Goal: Entertainment & Leisure: Browse casually

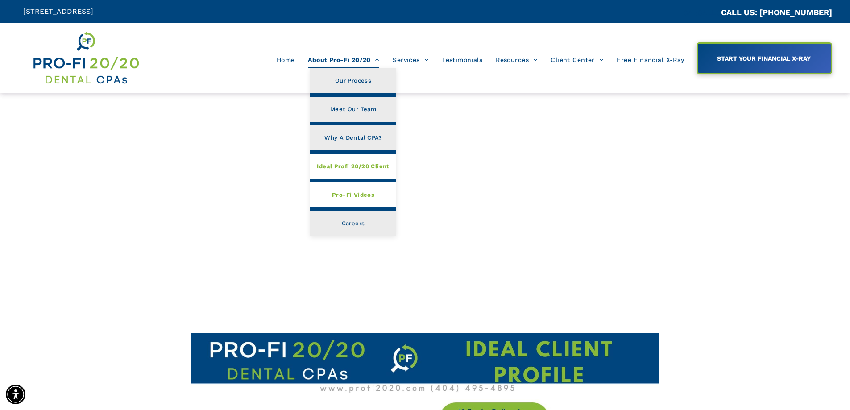
click at [357, 194] on span "Pro-Fi Videos" at bounding box center [353, 195] width 42 height 12
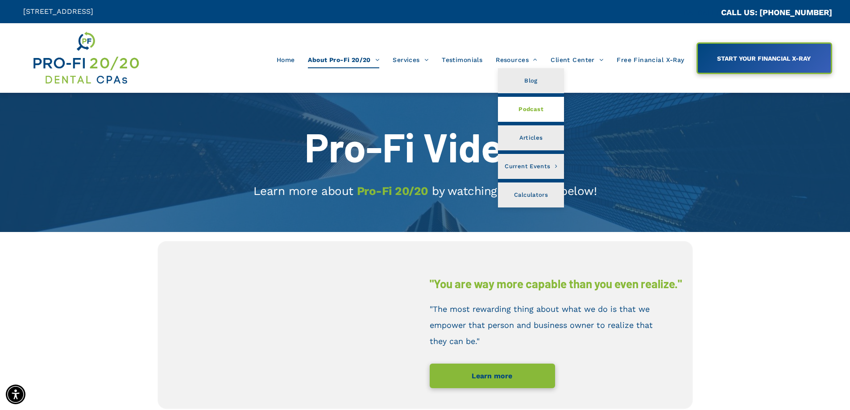
click at [529, 108] on span "Podcast" at bounding box center [531, 110] width 25 height 12
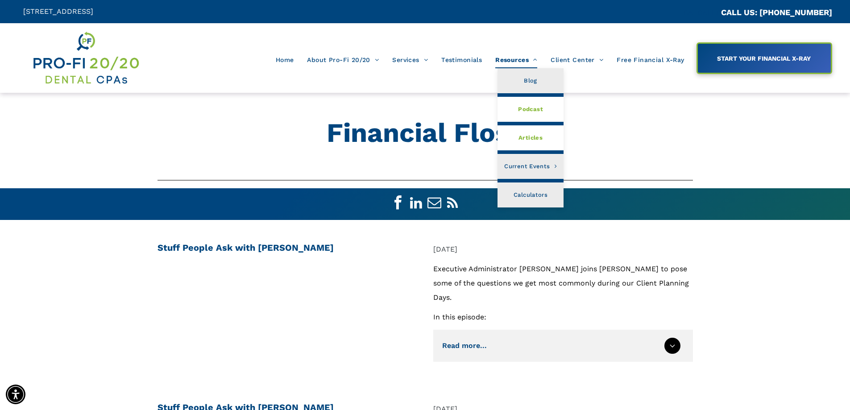
click at [526, 139] on span "Articles" at bounding box center [531, 138] width 24 height 12
